Goal: Find specific page/section: Find specific page/section

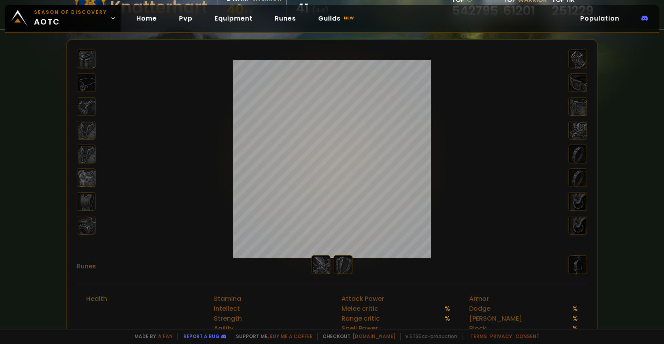
scroll to position [134, 0]
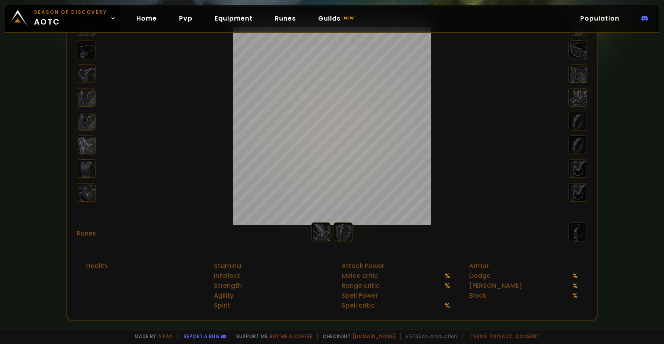
click at [87, 198] on div at bounding box center [86, 192] width 19 height 19
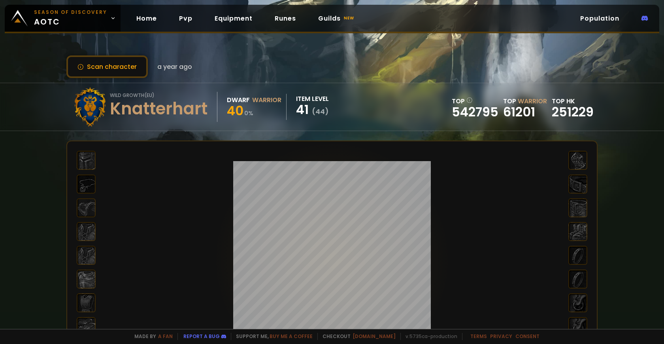
scroll to position [0, 0]
click at [142, 21] on link "Home" at bounding box center [146, 18] width 33 height 16
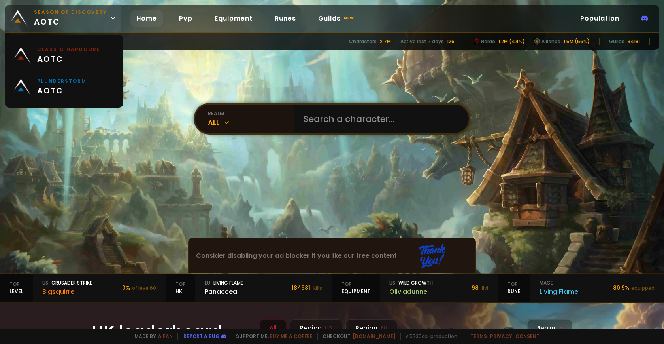
click at [47, 19] on span "Season of Discovery aotc" at bounding box center [70, 18] width 73 height 19
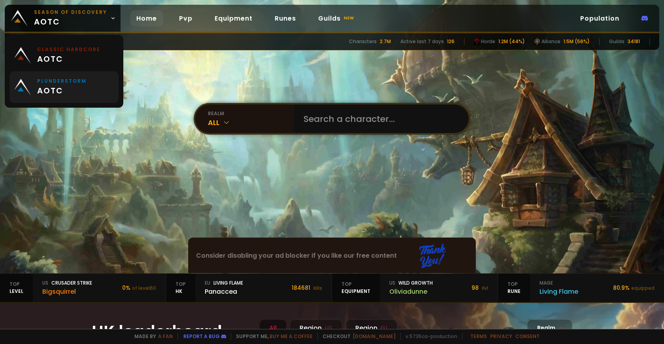
click at [53, 84] on small "Plunderstorm" at bounding box center [61, 81] width 49 height 7
